Goal: Task Accomplishment & Management: Use online tool/utility

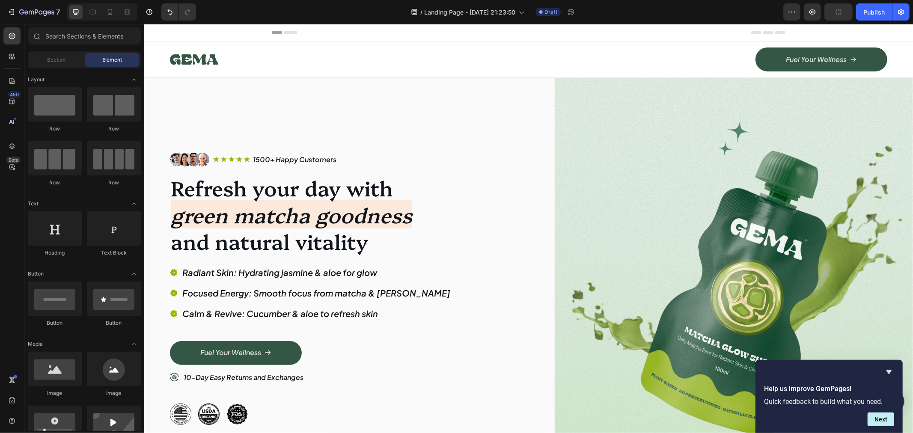
scroll to position [285, 0]
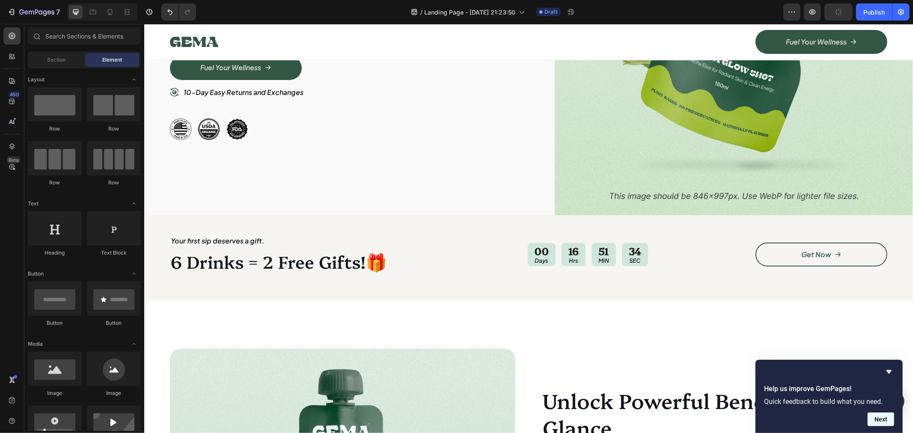
click at [876, 414] on button "Next" at bounding box center [881, 420] width 27 height 14
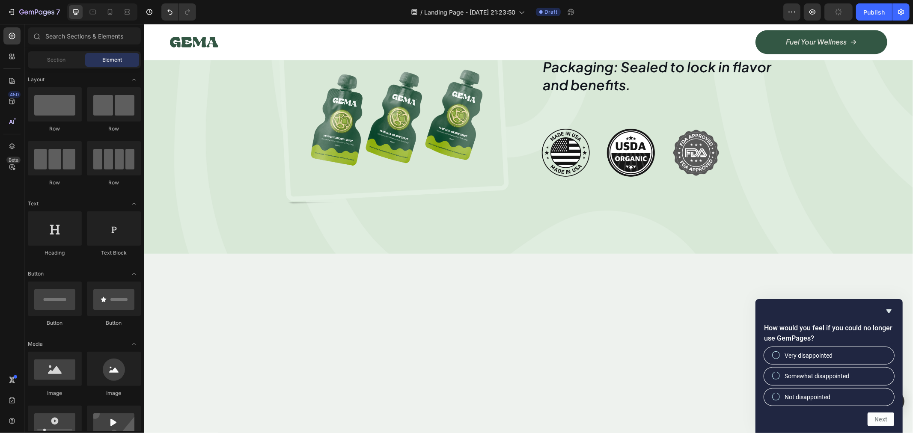
scroll to position [1712, 0]
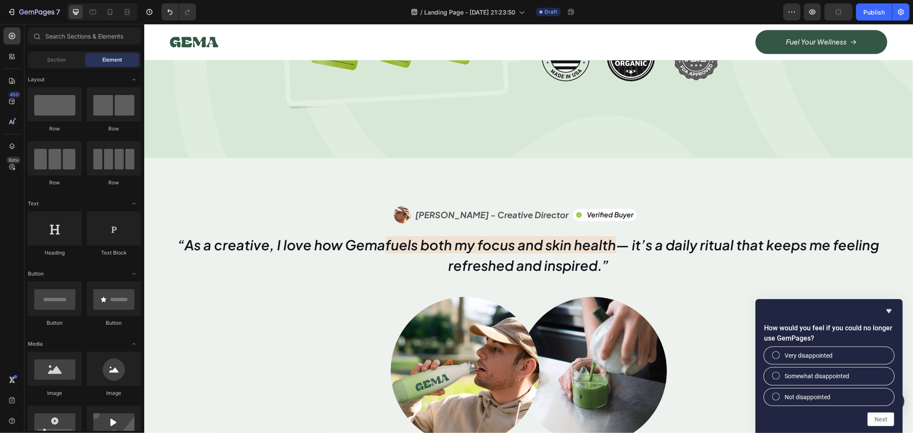
click at [866, 427] on div "How would you feel if you could no longer use GemPages? Very disappointed Somew…" at bounding box center [829, 366] width 147 height 134
click at [827, 353] on span "Very disappointed" at bounding box center [809, 355] width 48 height 9
click at [779, 353] on input "Very disappointed" at bounding box center [777, 356] width 6 height 6
radio input "true"
click at [883, 419] on button "Next" at bounding box center [881, 420] width 27 height 14
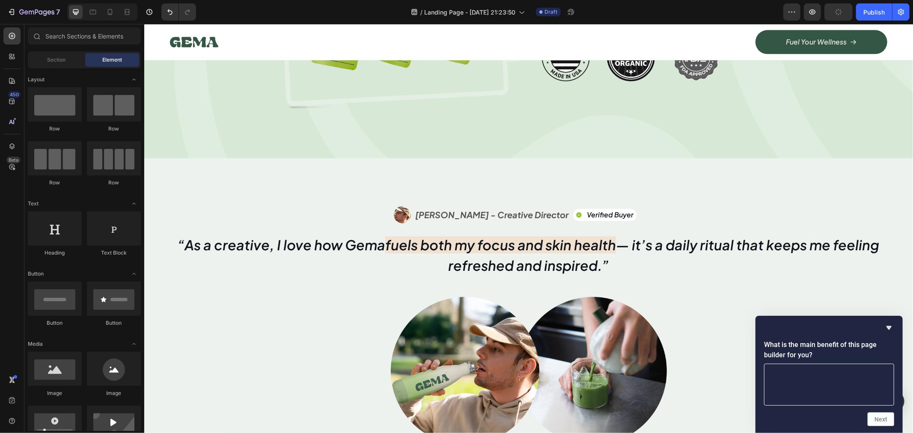
click at [835, 390] on textarea at bounding box center [829, 385] width 130 height 42
type textarea "🥰🥰"
click at [874, 426] on button "Next" at bounding box center [881, 420] width 27 height 14
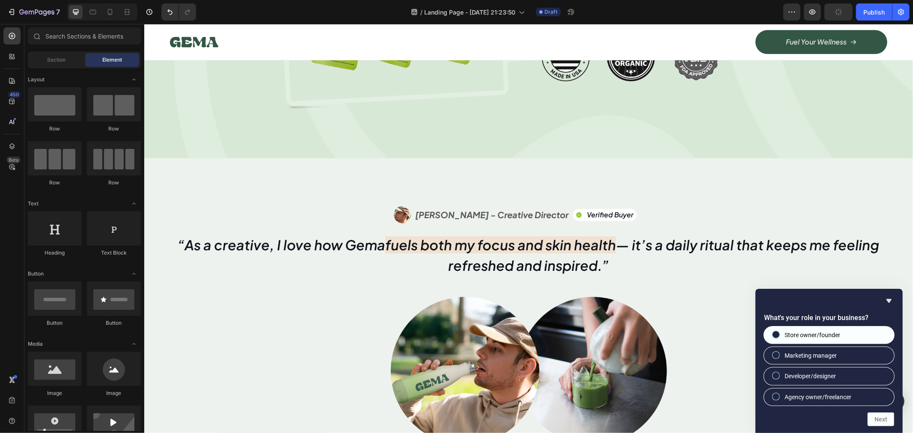
click at [814, 336] on span "Store owner/founder" at bounding box center [813, 335] width 56 height 9
click at [779, 336] on input "Store owner/founder" at bounding box center [777, 335] width 6 height 6
radio input "true"
click at [882, 415] on button "Next" at bounding box center [881, 420] width 27 height 14
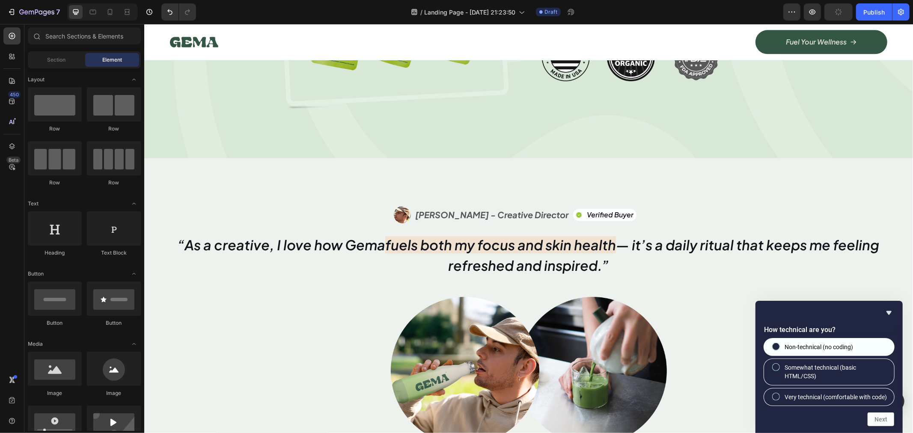
click at [835, 343] on span "Non-technical (no coding)" at bounding box center [819, 347] width 68 height 9
click at [779, 344] on input "Non-technical (no coding)" at bounding box center [777, 347] width 6 height 6
radio input "true"
click at [888, 417] on button "Next" at bounding box center [881, 420] width 27 height 14
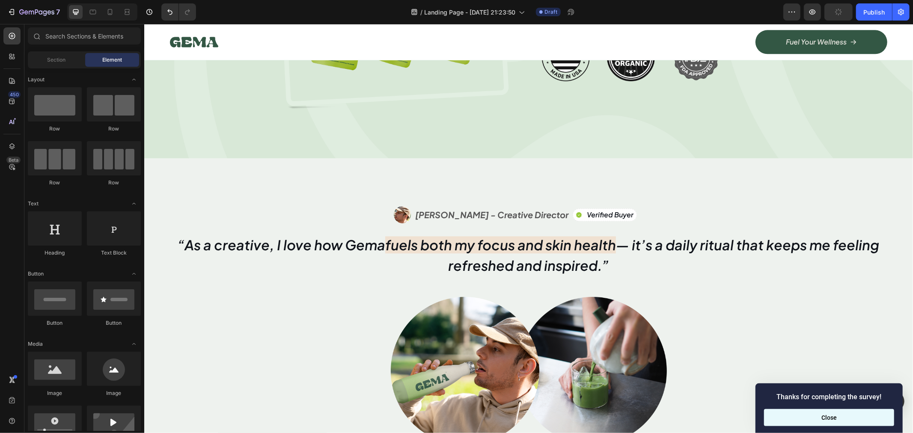
click at [862, 414] on button "Close" at bounding box center [829, 417] width 130 height 17
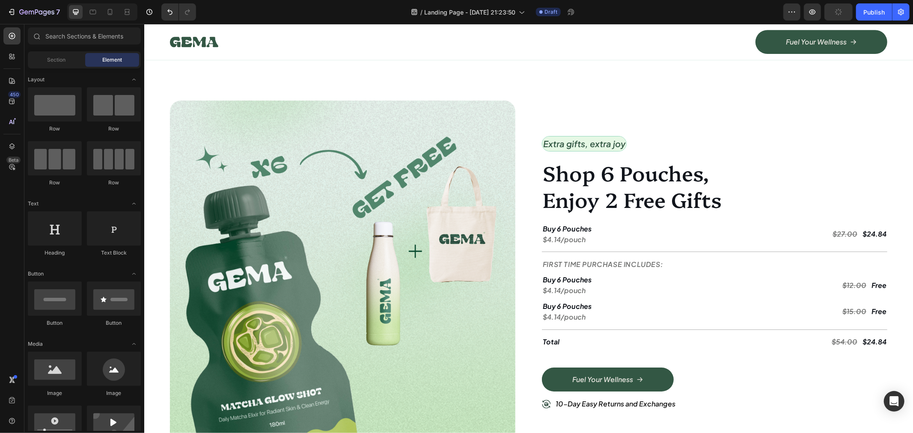
scroll to position [2473, 0]
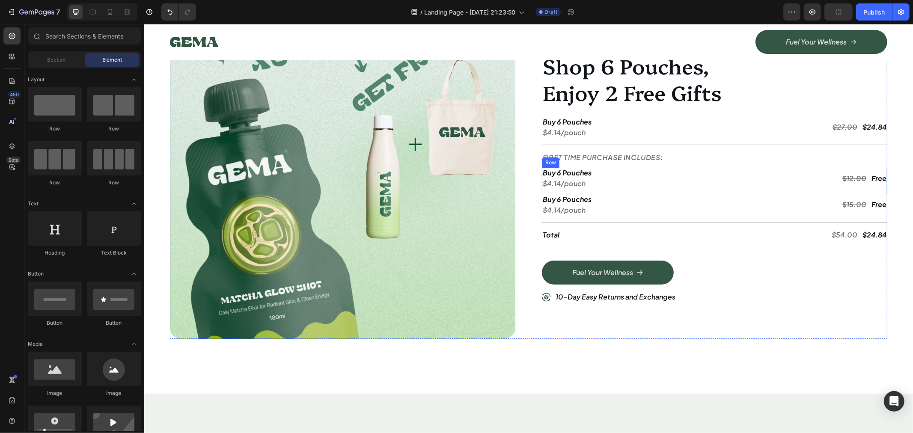
click at [749, 189] on div "Buy 6 Pouches Text Block $4.14/pouch Text Block $12.00 Text Block Free Text Blo…" at bounding box center [714, 180] width 345 height 27
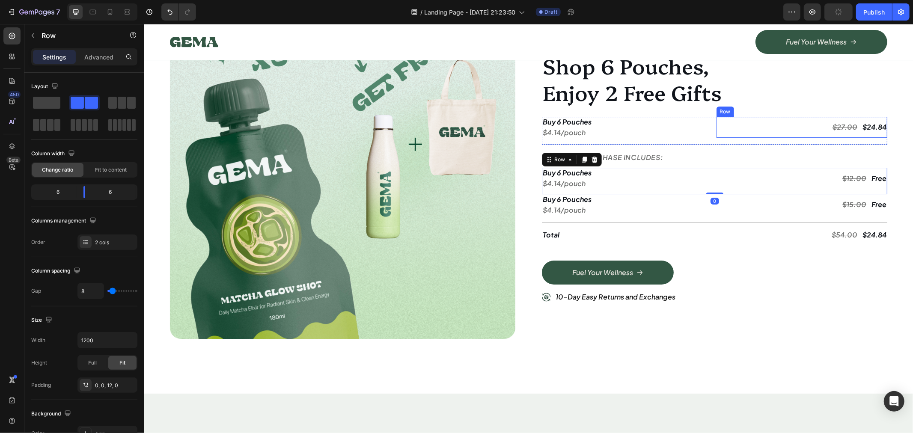
click at [774, 128] on div "$27.00 Text Block $24.84 Text Block Row" at bounding box center [801, 126] width 171 height 21
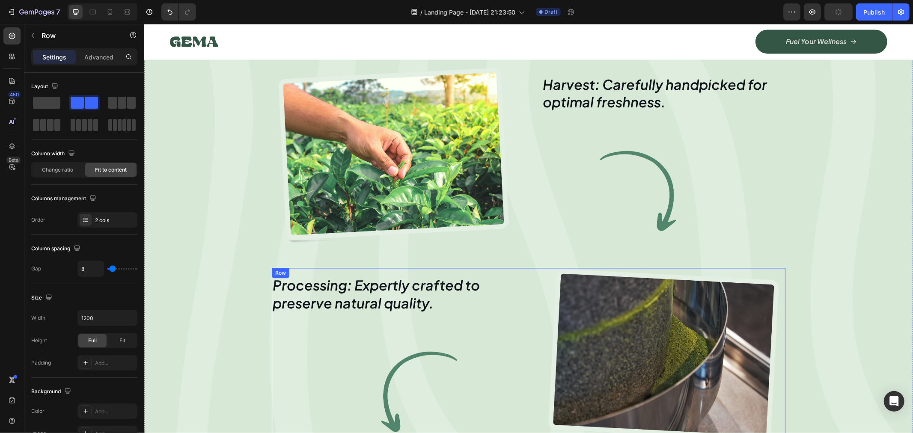
scroll to position [1105, 0]
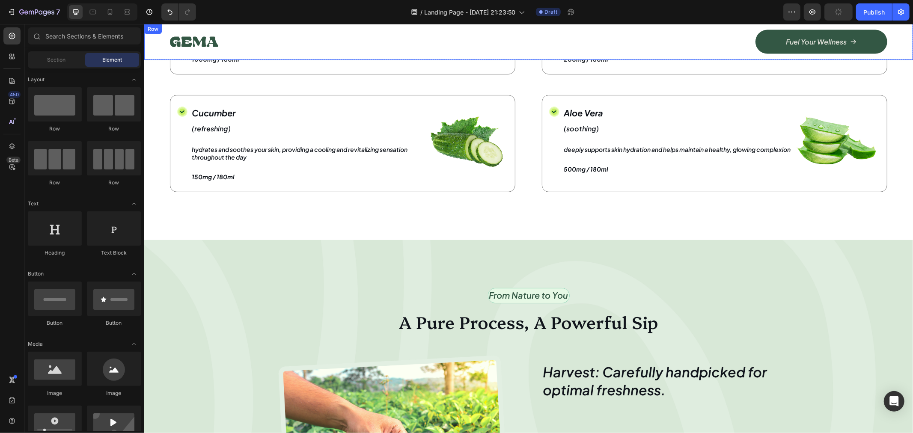
drag, startPoint x: 912, startPoint y: 129, endPoint x: 905, endPoint y: 53, distance: 76.2
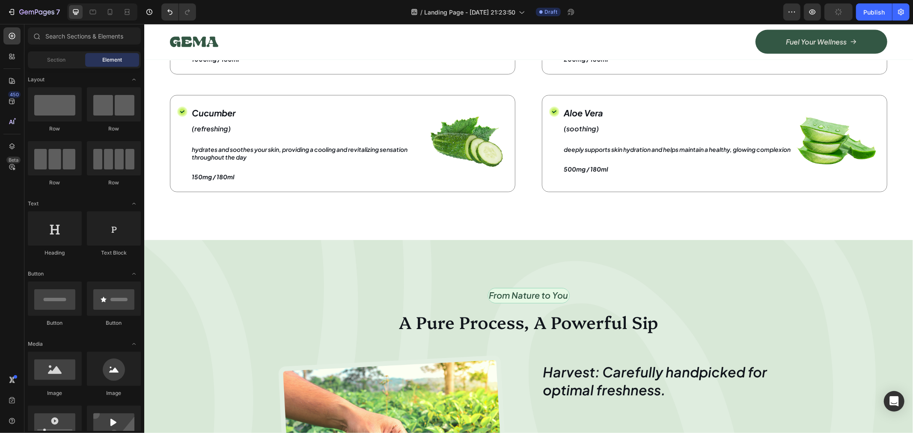
drag, startPoint x: 912, startPoint y: 135, endPoint x: 909, endPoint y: 75, distance: 60.0
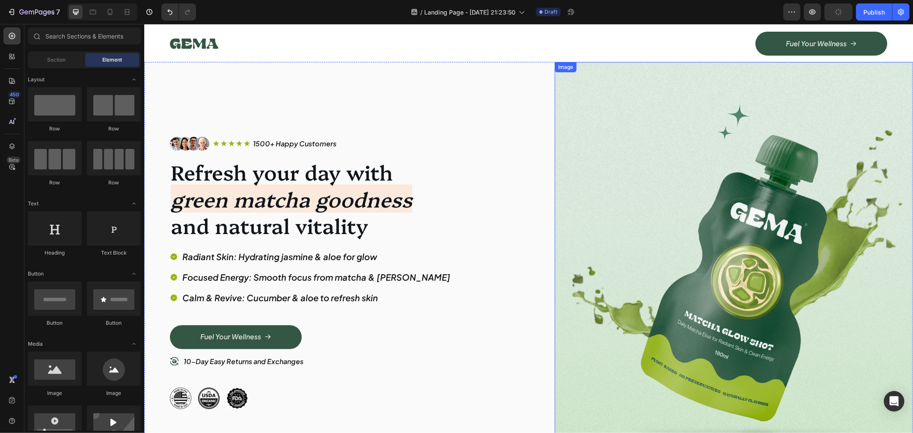
scroll to position [0, 0]
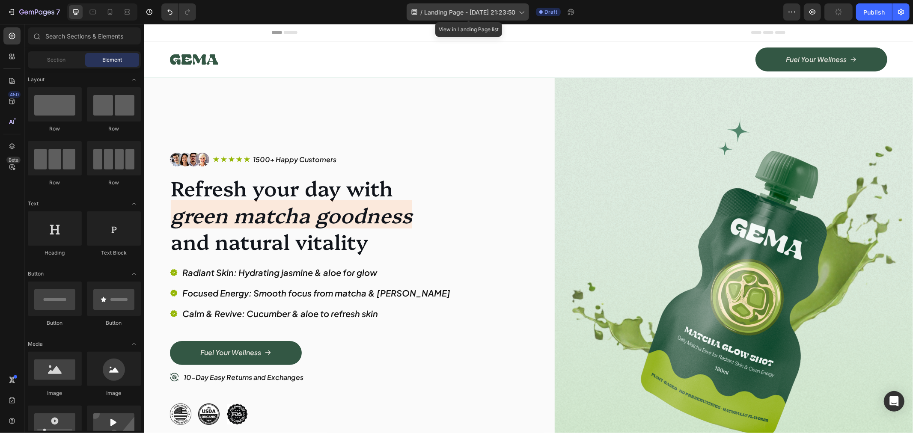
click at [515, 11] on span "Landing Page - [DATE] 21:23:50" at bounding box center [469, 12] width 91 height 9
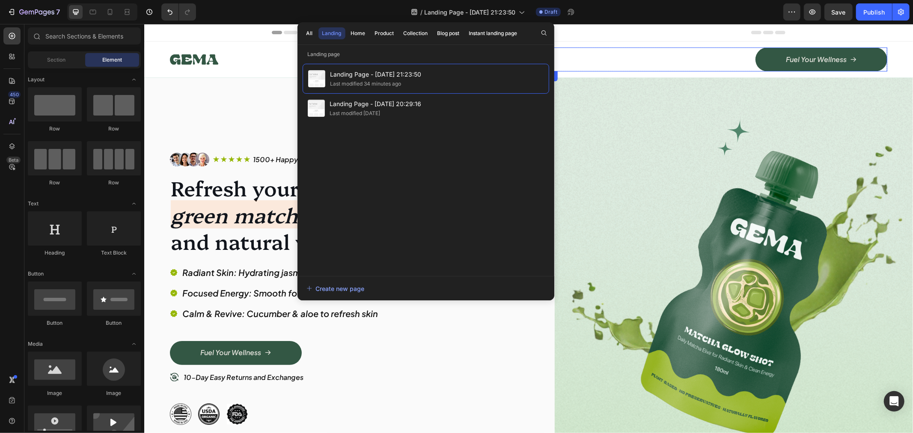
click at [613, 54] on div "Fuel Your Wellness Button" at bounding box center [711, 59] width 352 height 24
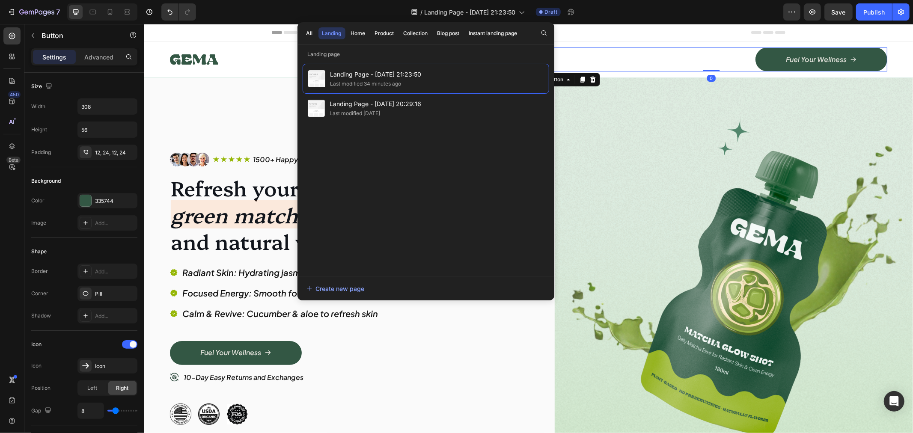
click at [614, 34] on div "Header" at bounding box center [528, 32] width 514 height 17
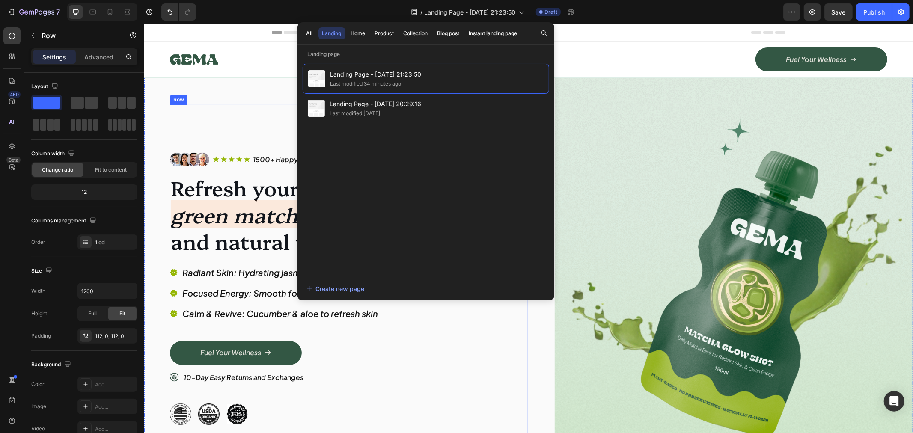
click at [223, 114] on div "Image Icon Icon Icon Icon Icon Icon List 1500+ Happy Customers Text Block Row R…" at bounding box center [349, 288] width 358 height 368
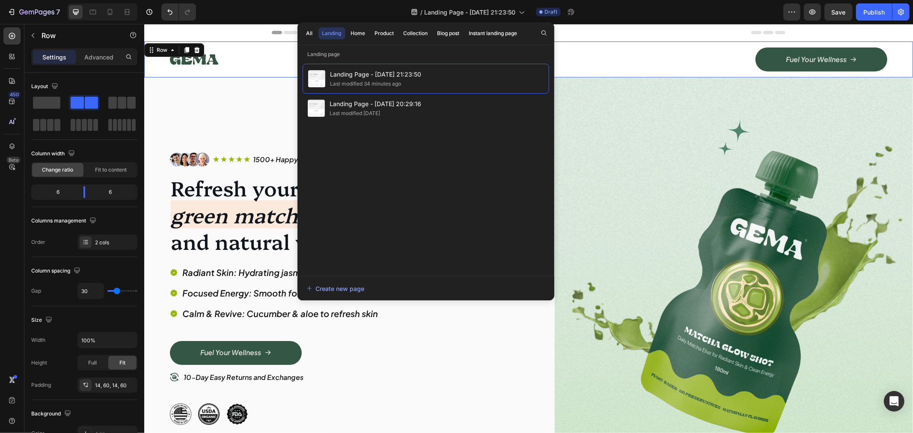
click at [234, 45] on div "Image Fuel Your Wellness Button Row Row 0" at bounding box center [528, 59] width 769 height 36
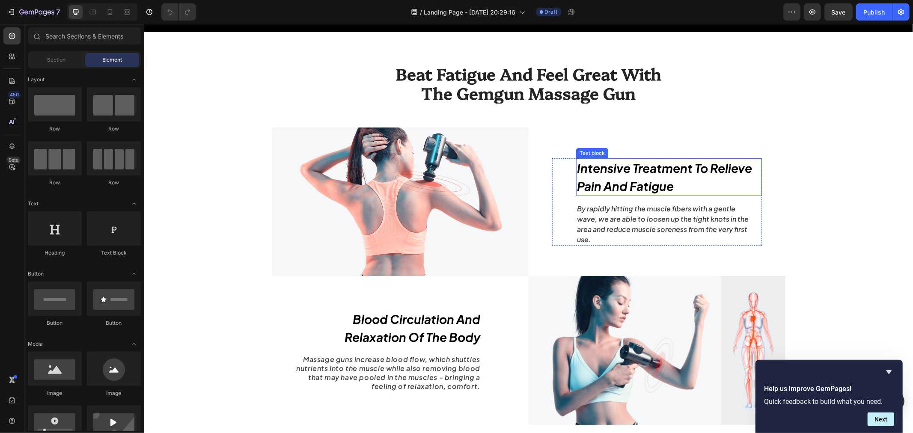
scroll to position [666, 0]
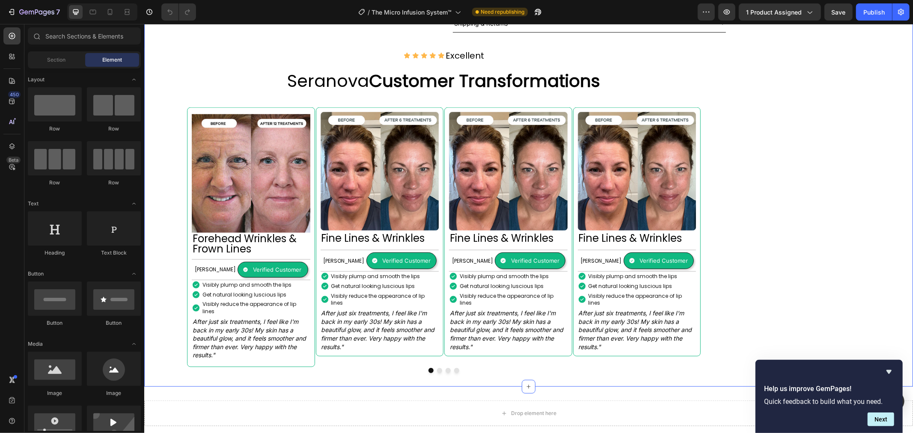
scroll to position [713, 0]
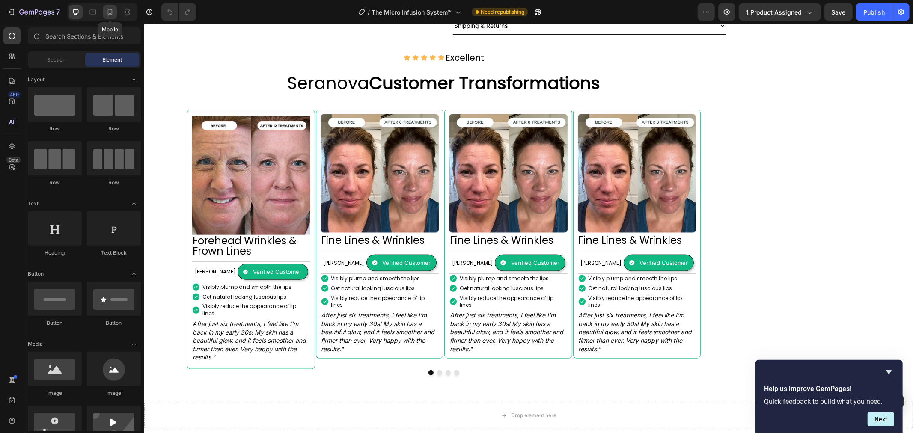
click at [110, 10] on icon at bounding box center [110, 12] width 9 height 9
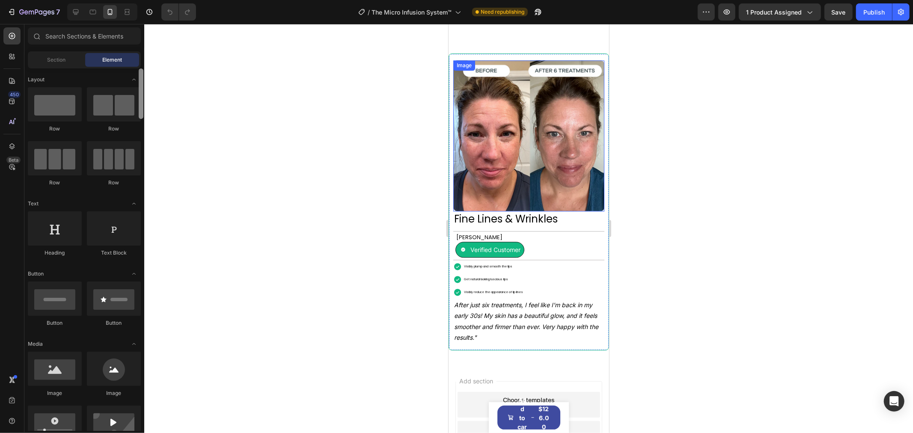
scroll to position [1598, 0]
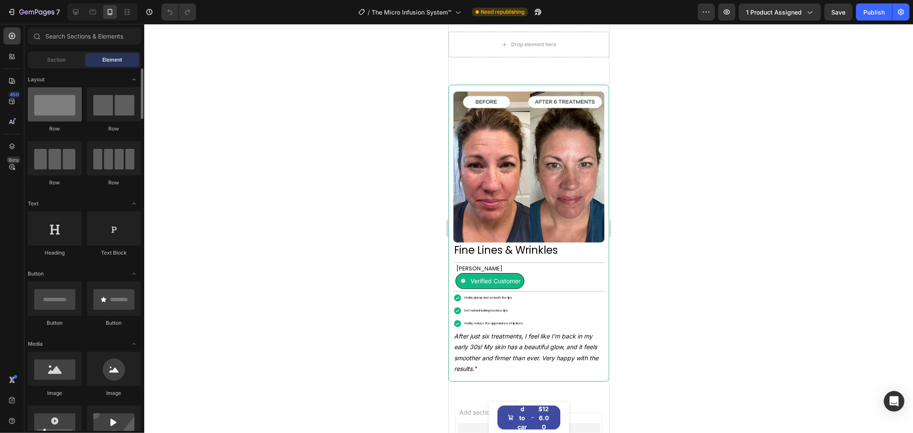
click at [71, 115] on div at bounding box center [55, 104] width 54 height 34
click at [62, 112] on div at bounding box center [55, 104] width 54 height 34
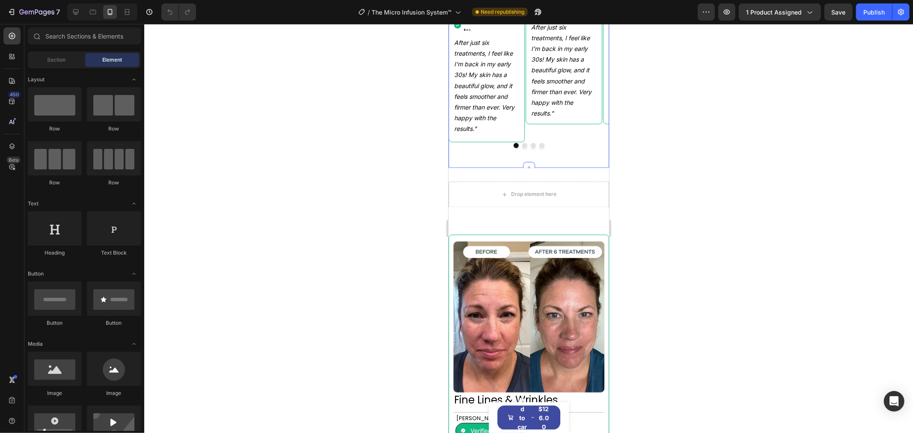
scroll to position [1450, 0]
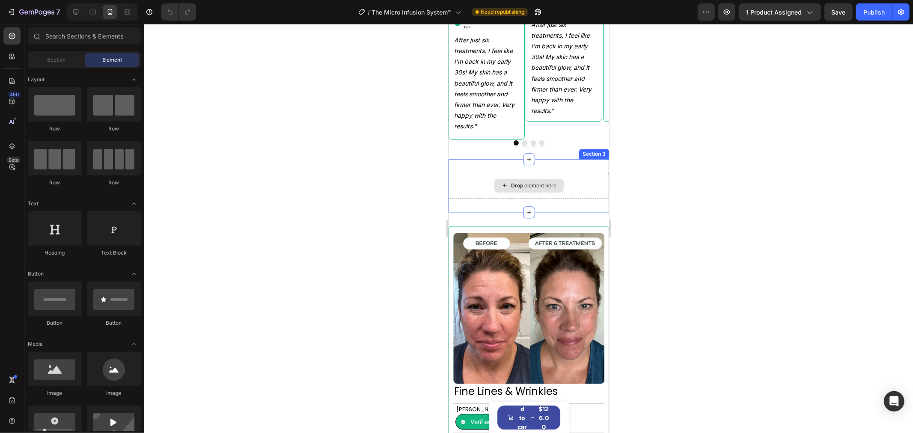
click at [588, 197] on div "Drop element here" at bounding box center [528, 186] width 161 height 26
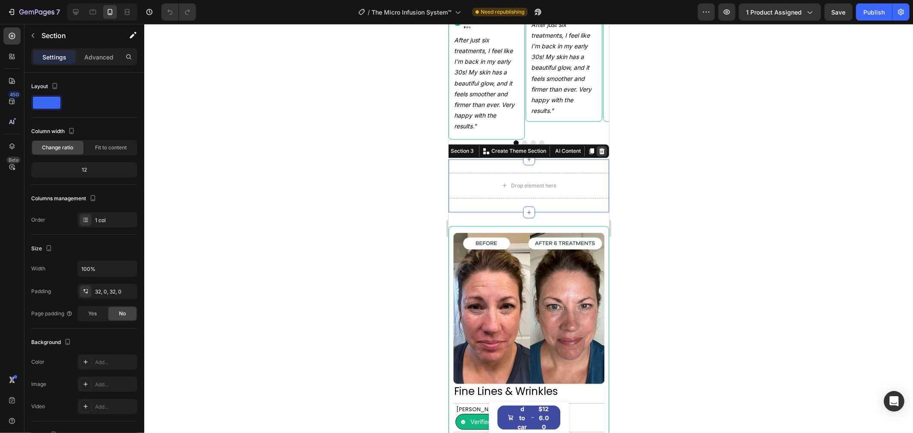
click at [598, 154] on icon at bounding box center [601, 150] width 7 height 7
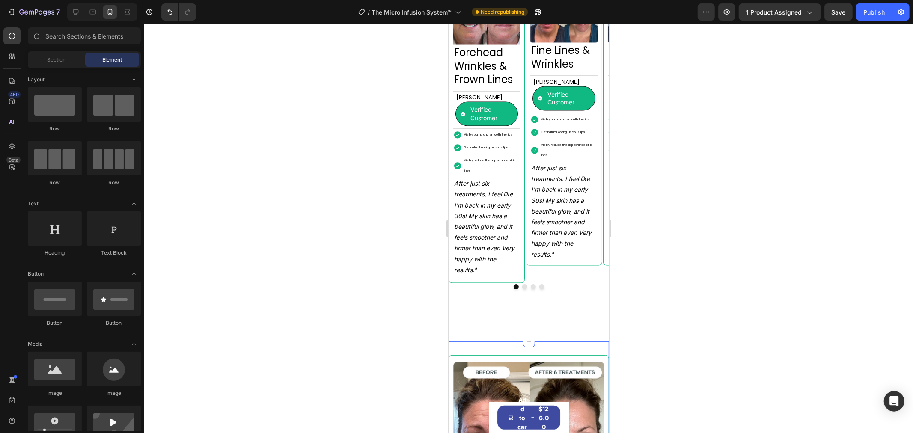
scroll to position [1127, 0]
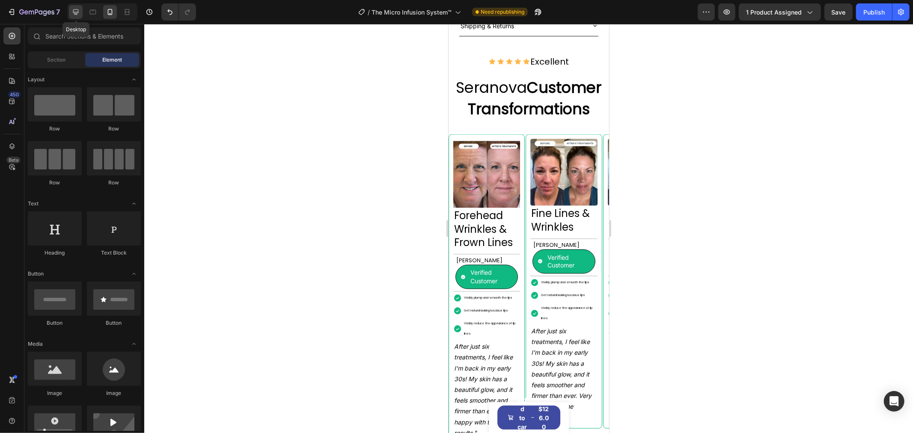
click at [73, 14] on icon at bounding box center [75, 12] width 9 height 9
